Goal: Information Seeking & Learning: Check status

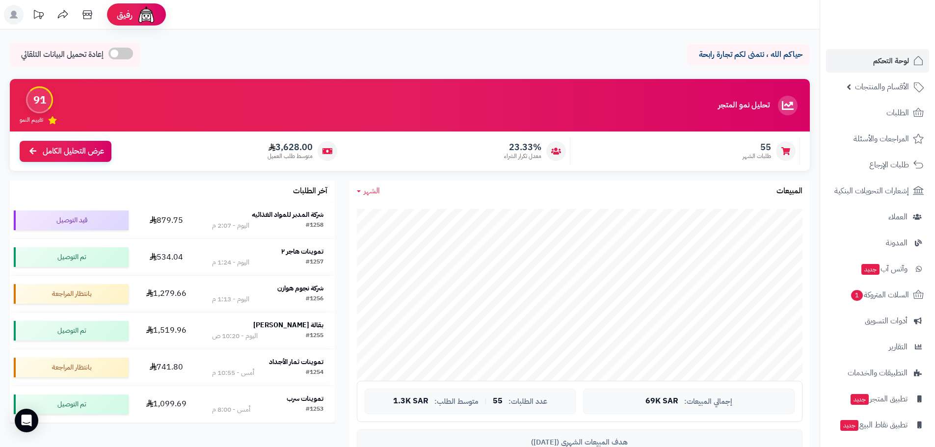
scroll to position [245, 0]
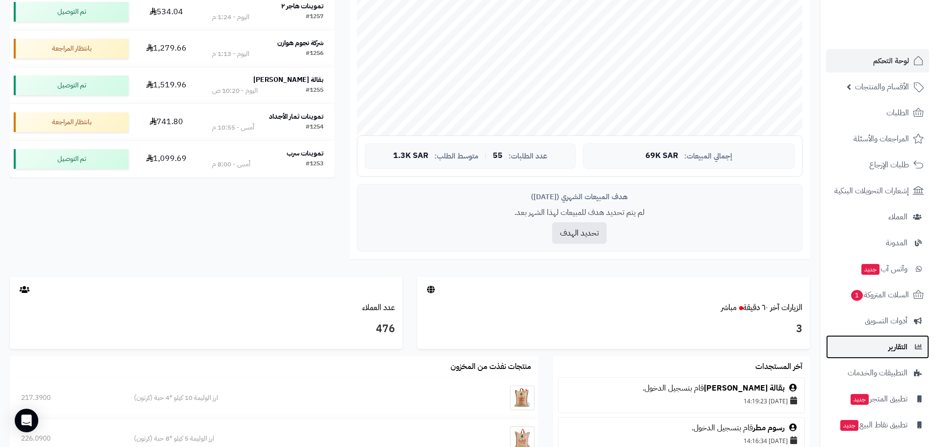
click at [894, 342] on span "التقارير" at bounding box center [897, 347] width 19 height 14
